Goal: Find contact information: Find contact information

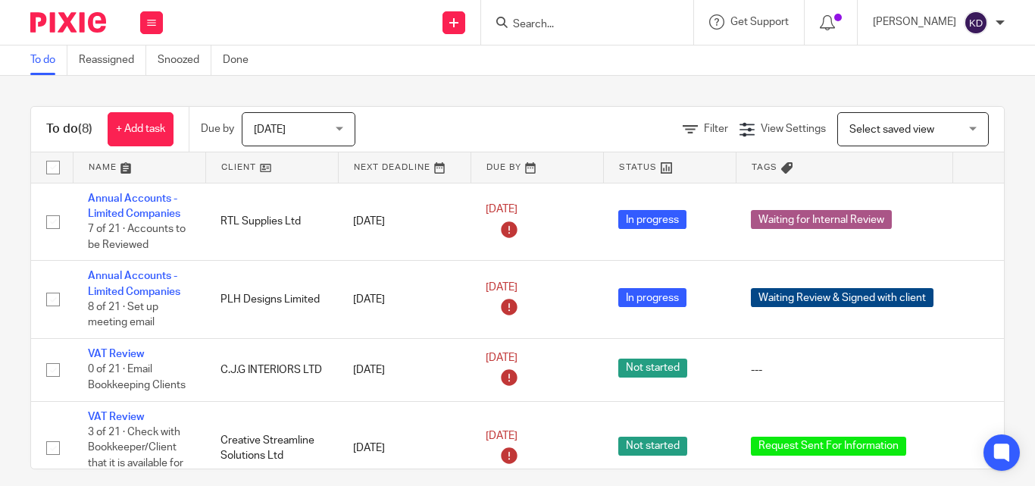
click at [607, 22] on input "Search" at bounding box center [579, 25] width 136 height 14
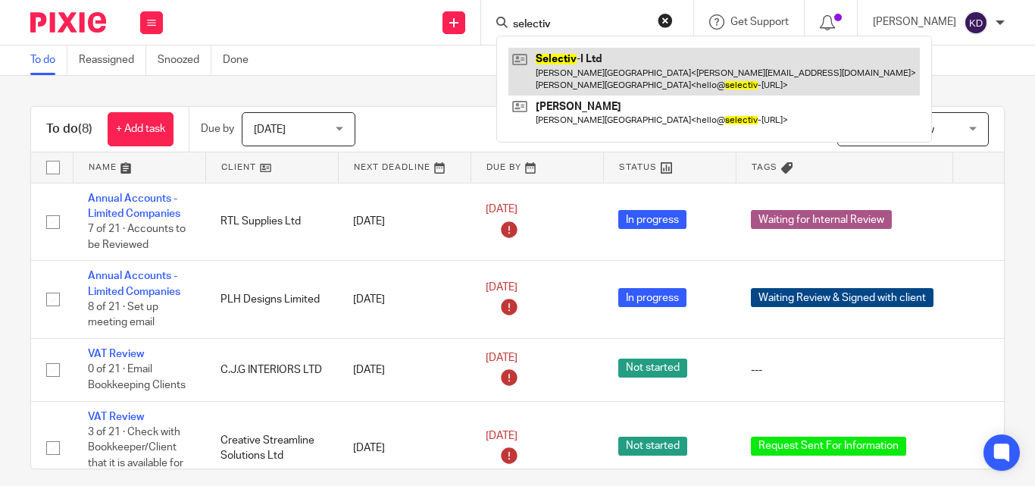
type input "selectiv"
click at [609, 67] on link at bounding box center [713, 71] width 411 height 47
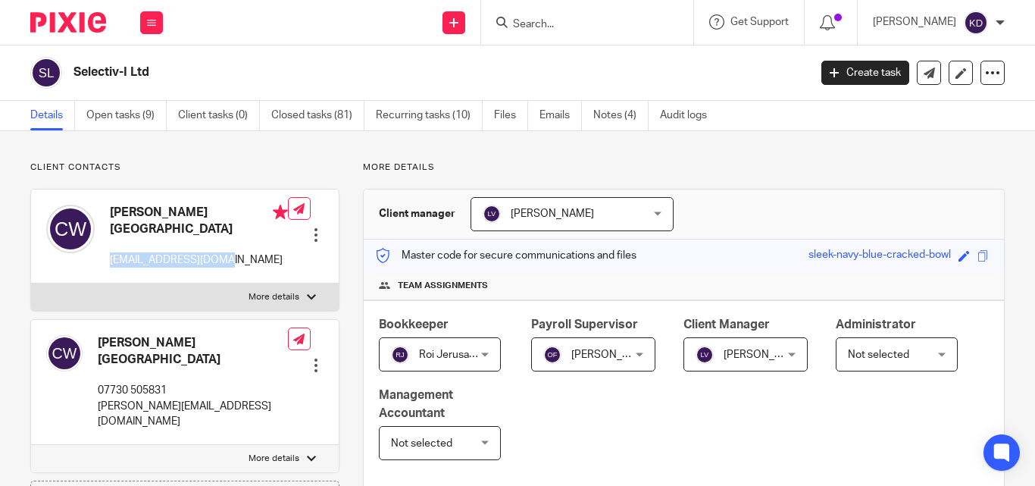
drag, startPoint x: 110, startPoint y: 248, endPoint x: 225, endPoint y: 257, distance: 115.5
click at [225, 257] on div "Coleen Wiltshire hello@selectiv-i.com" at bounding box center [167, 236] width 242 height 78
copy p "hello@selectiv-i.com"
